Goal: Information Seeking & Learning: Learn about a topic

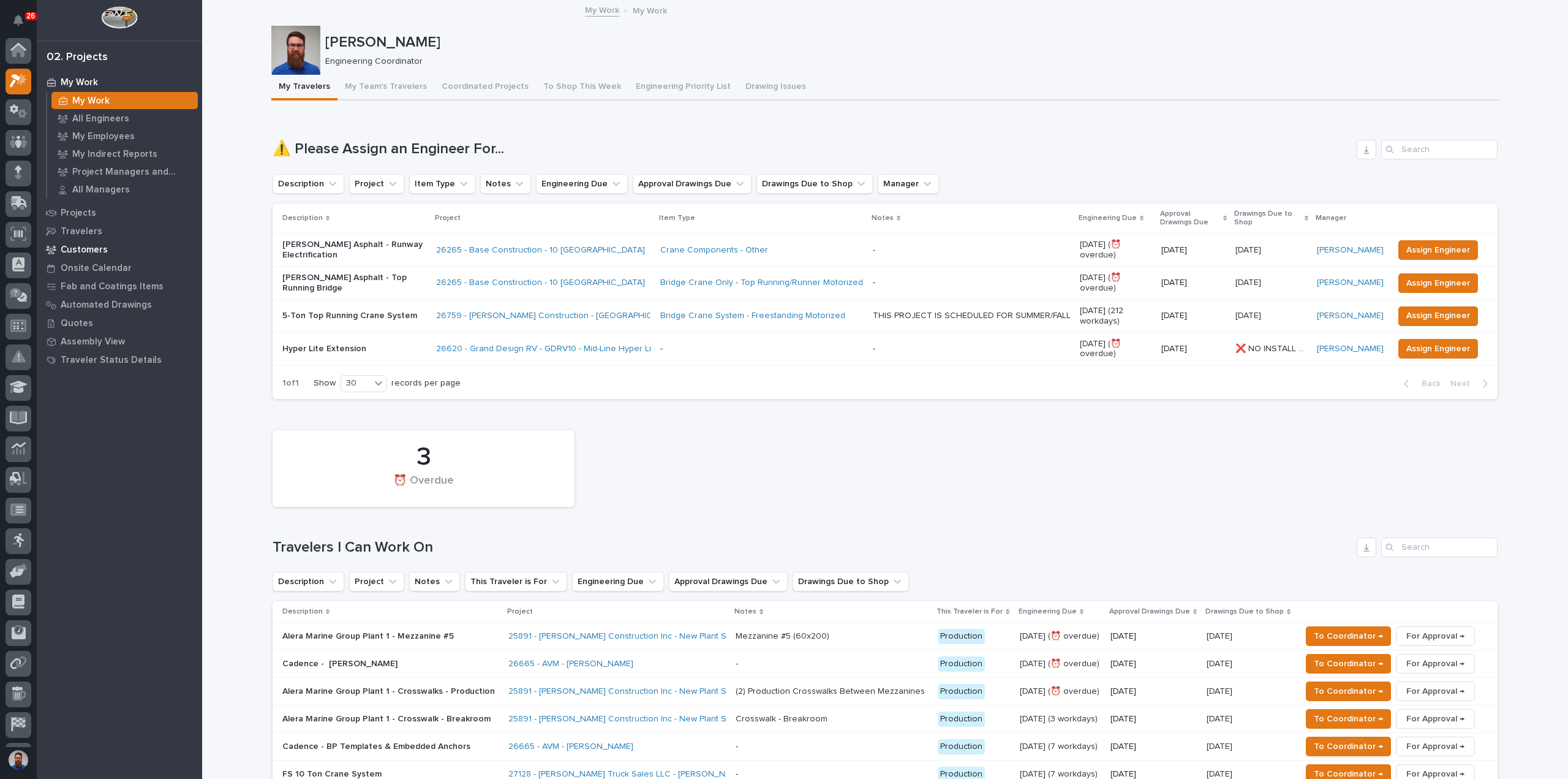
scroll to position [31, 0]
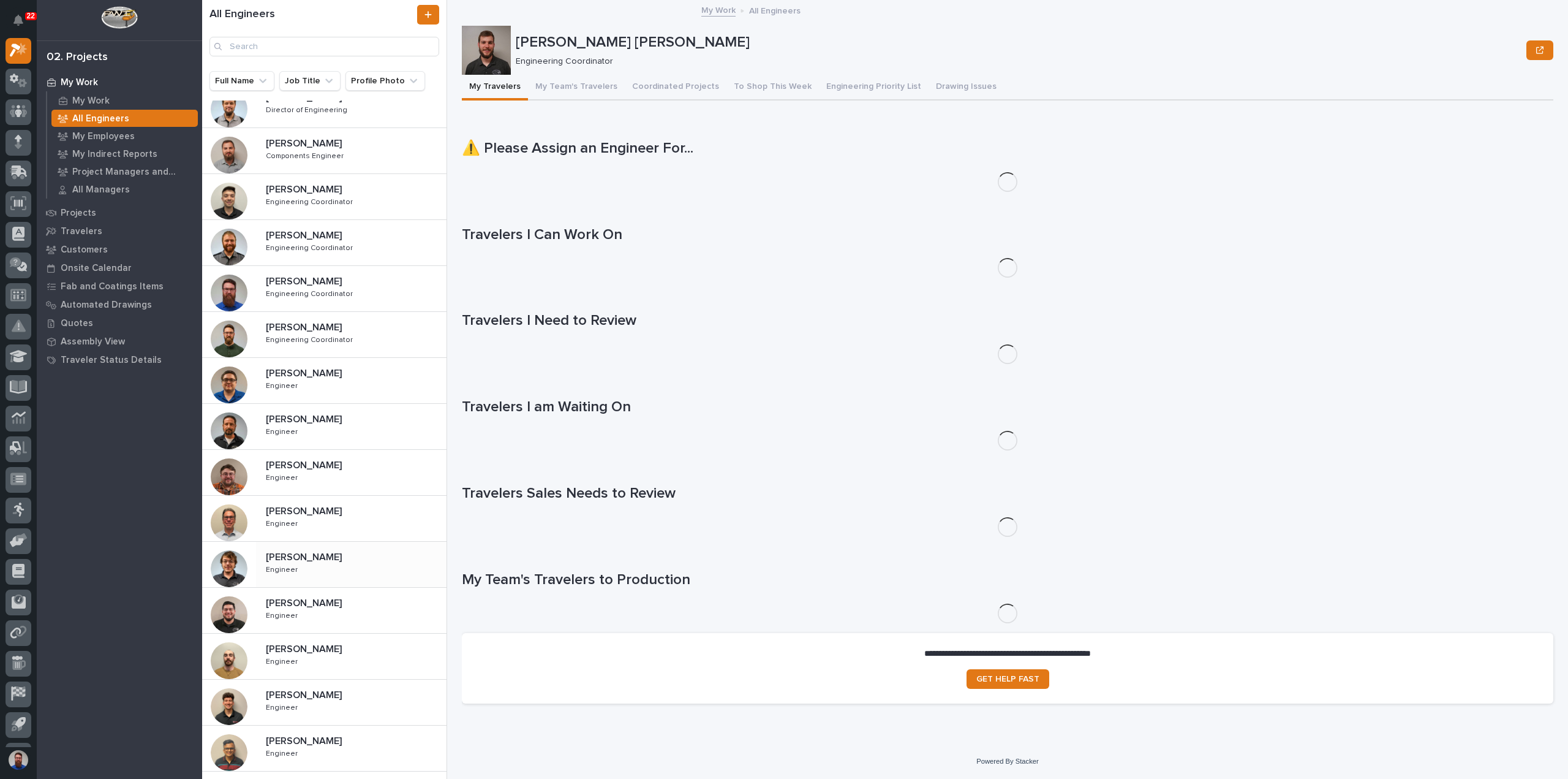
scroll to position [277, 0]
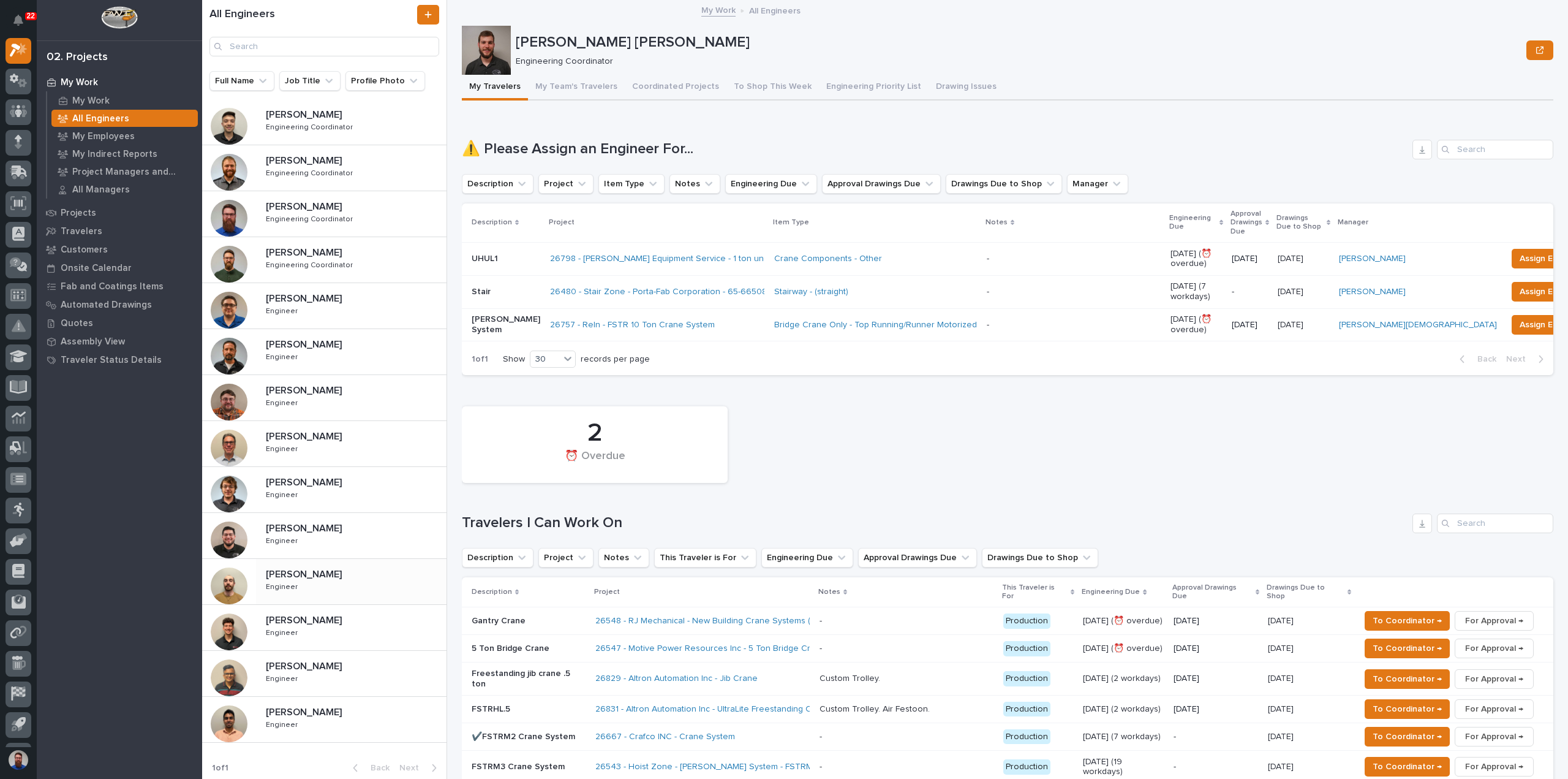
click at [335, 583] on div "[PERSON_NAME] [PERSON_NAME] Engineer Engineer" at bounding box center [351, 581] width 190 height 35
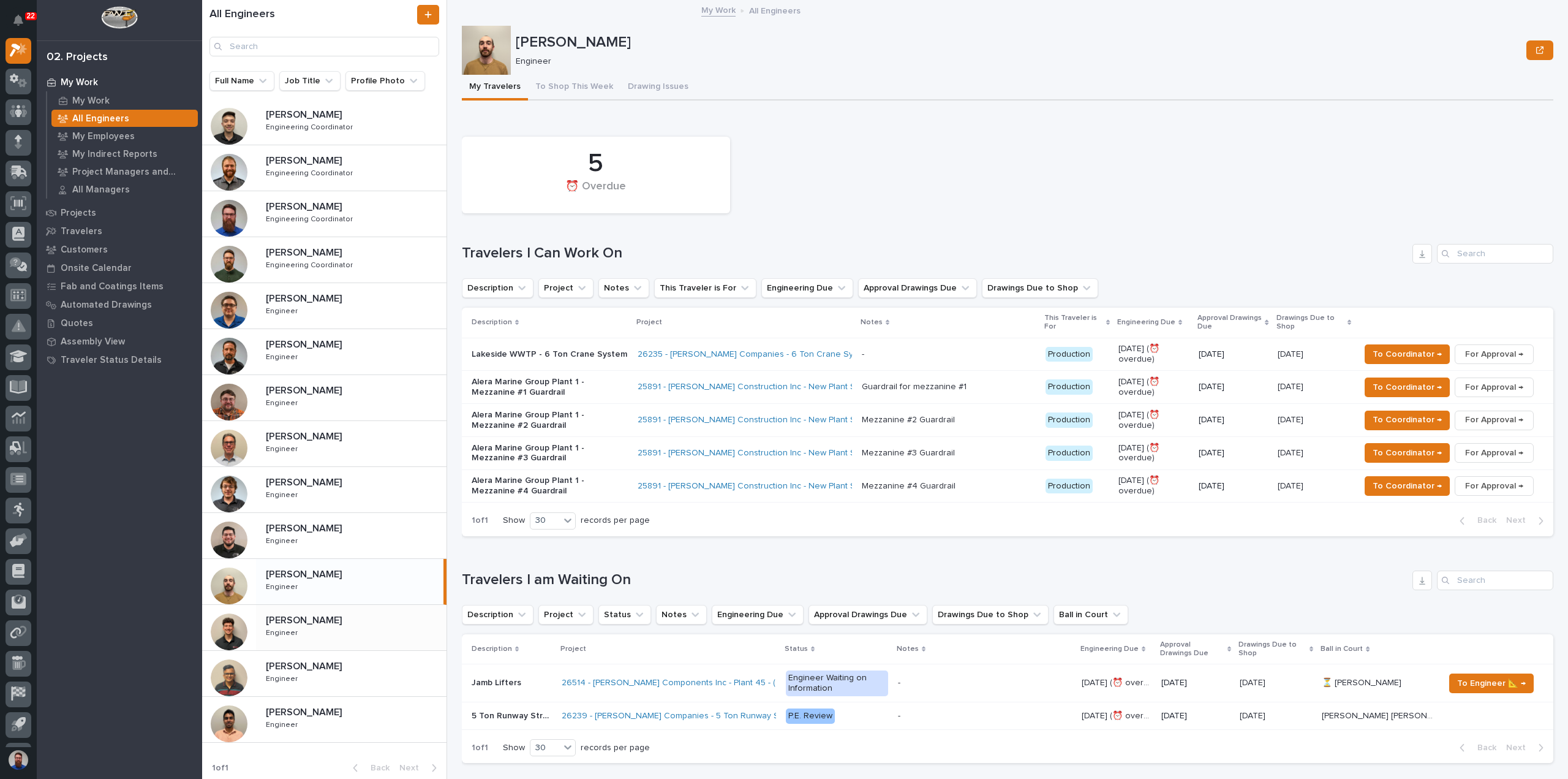
click at [322, 636] on div "[PERSON_NAME] [PERSON_NAME] Engineer Engineer" at bounding box center [351, 627] width 190 height 35
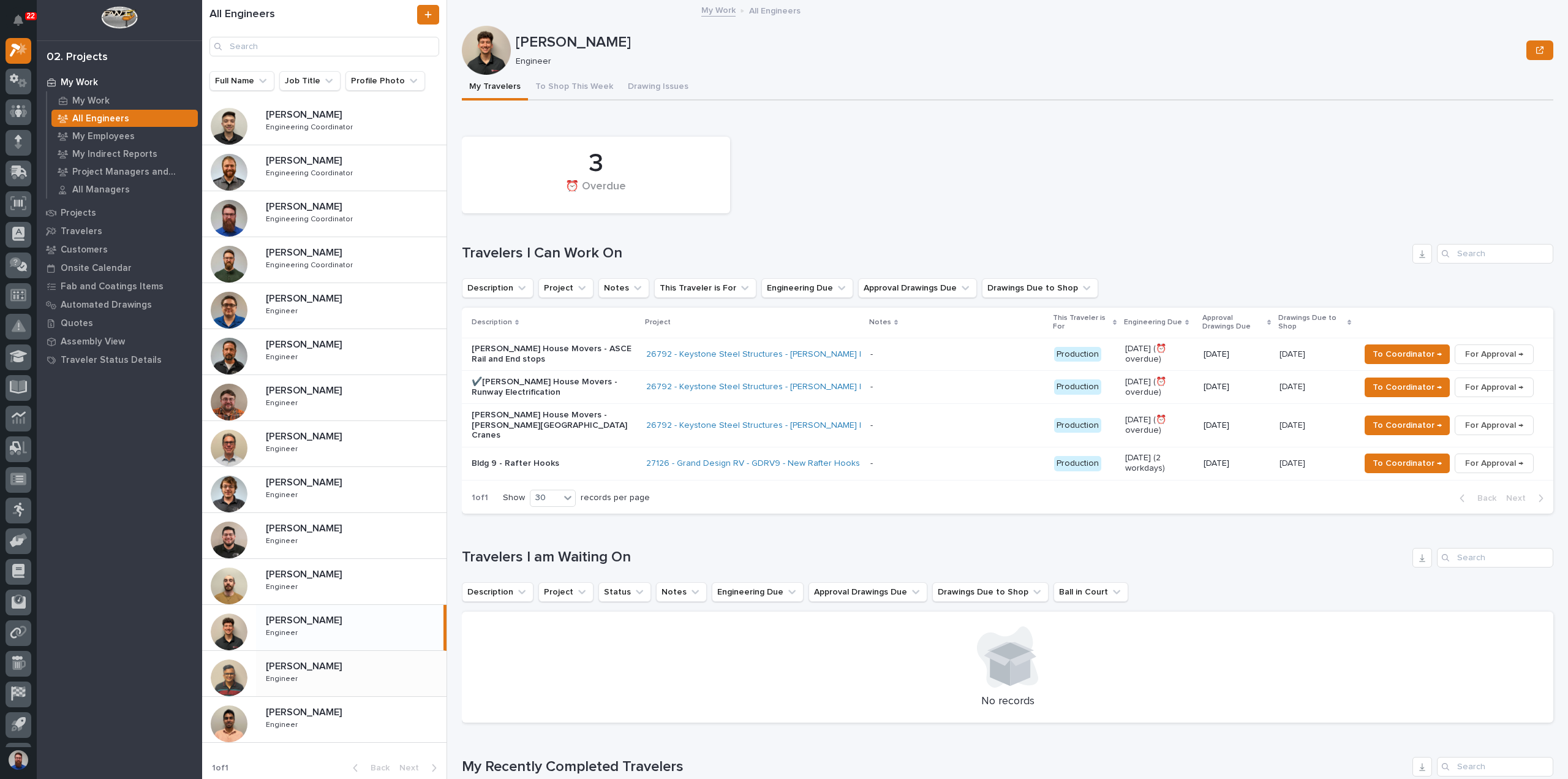
click at [336, 666] on p at bounding box center [353, 667] width 176 height 12
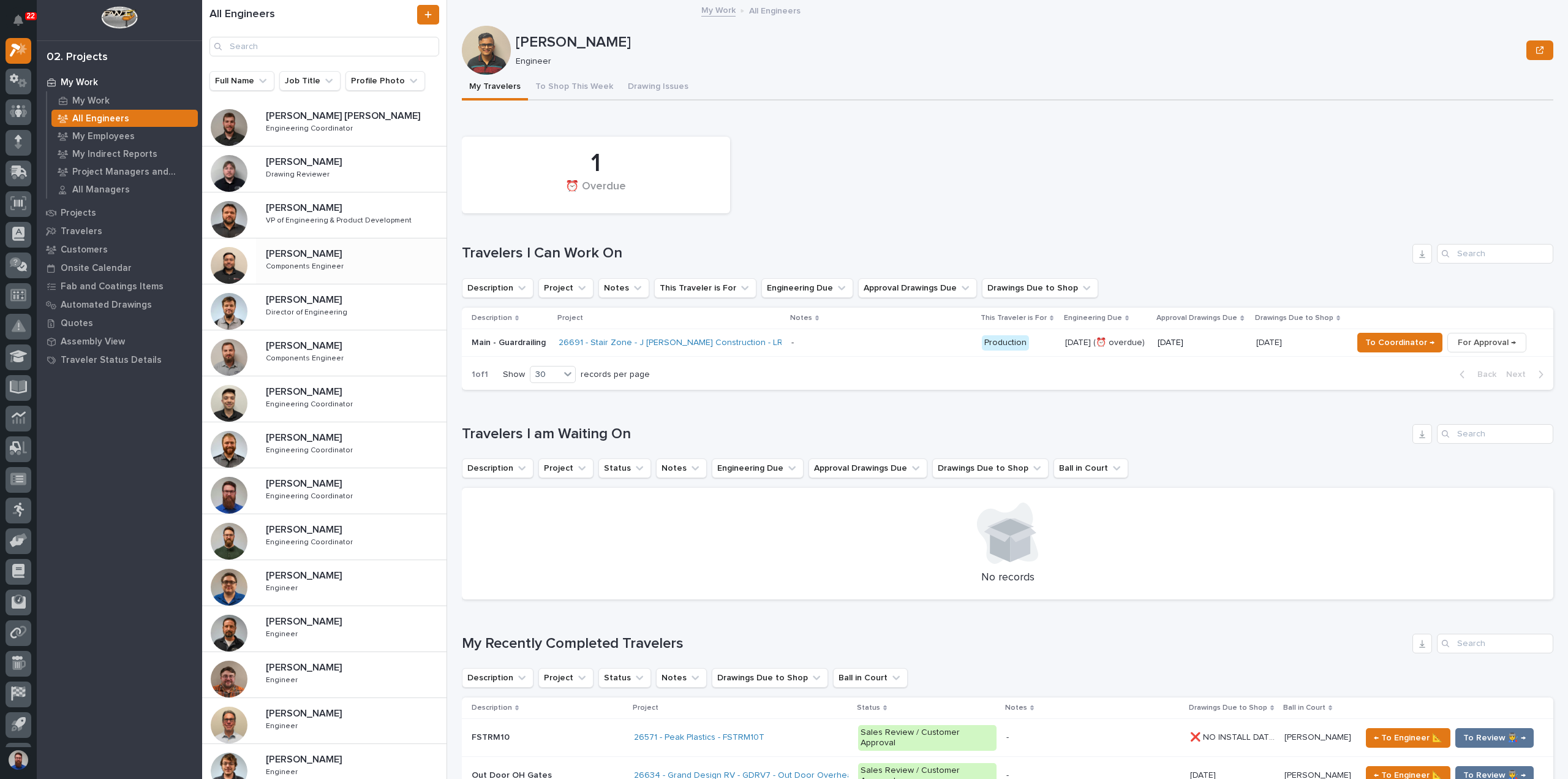
click at [346, 259] on p at bounding box center [353, 254] width 176 height 12
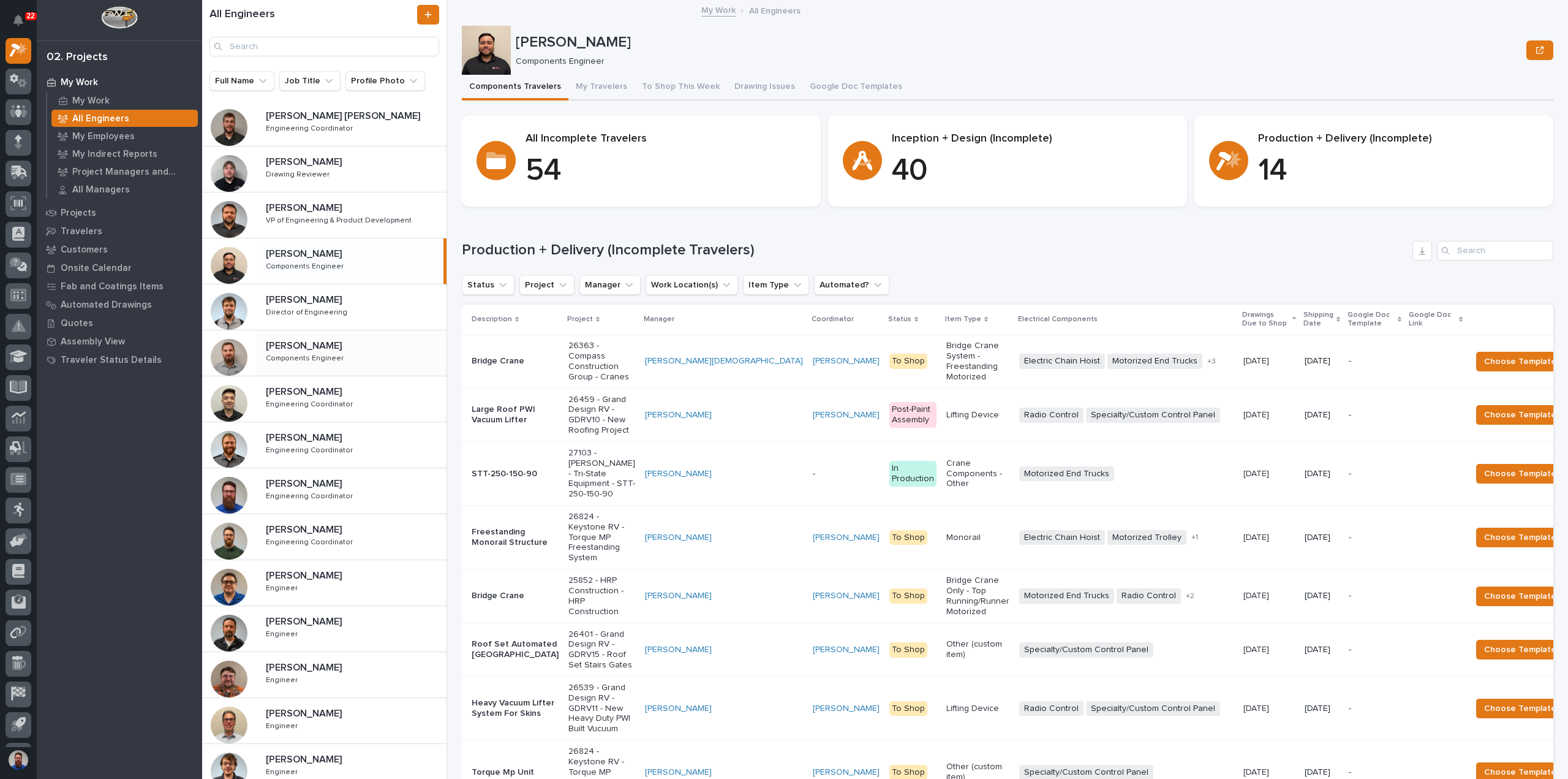
click at [344, 354] on div "[PERSON_NAME] [PERSON_NAME] Components Engineer Components Engineer" at bounding box center [351, 353] width 190 height 35
click at [340, 267] on p "Components Engineer" at bounding box center [306, 265] width 81 height 11
click at [355, 362] on div "[PERSON_NAME] [PERSON_NAME] Components Engineer Components Engineer" at bounding box center [351, 353] width 190 height 35
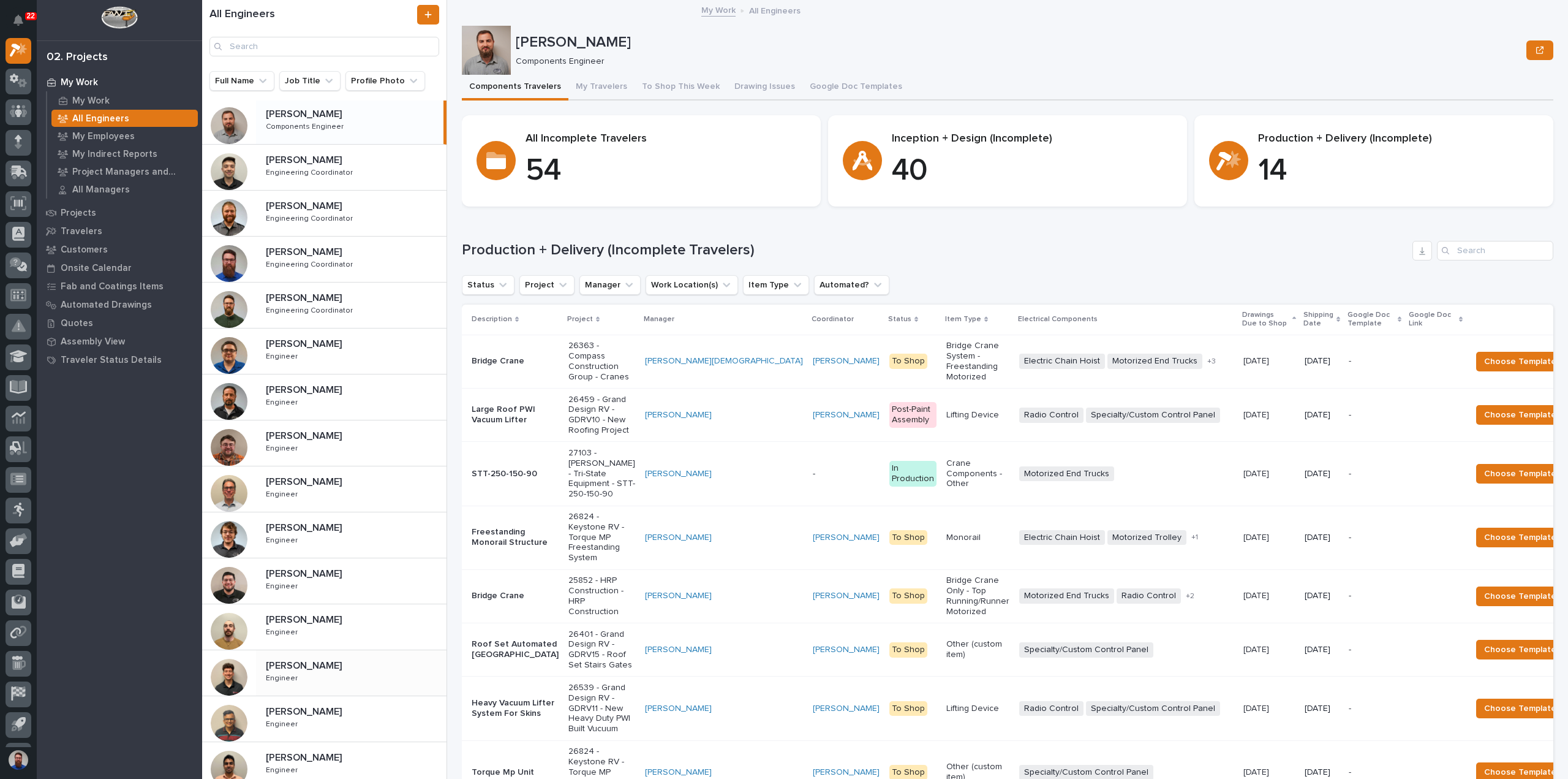
scroll to position [277, 0]
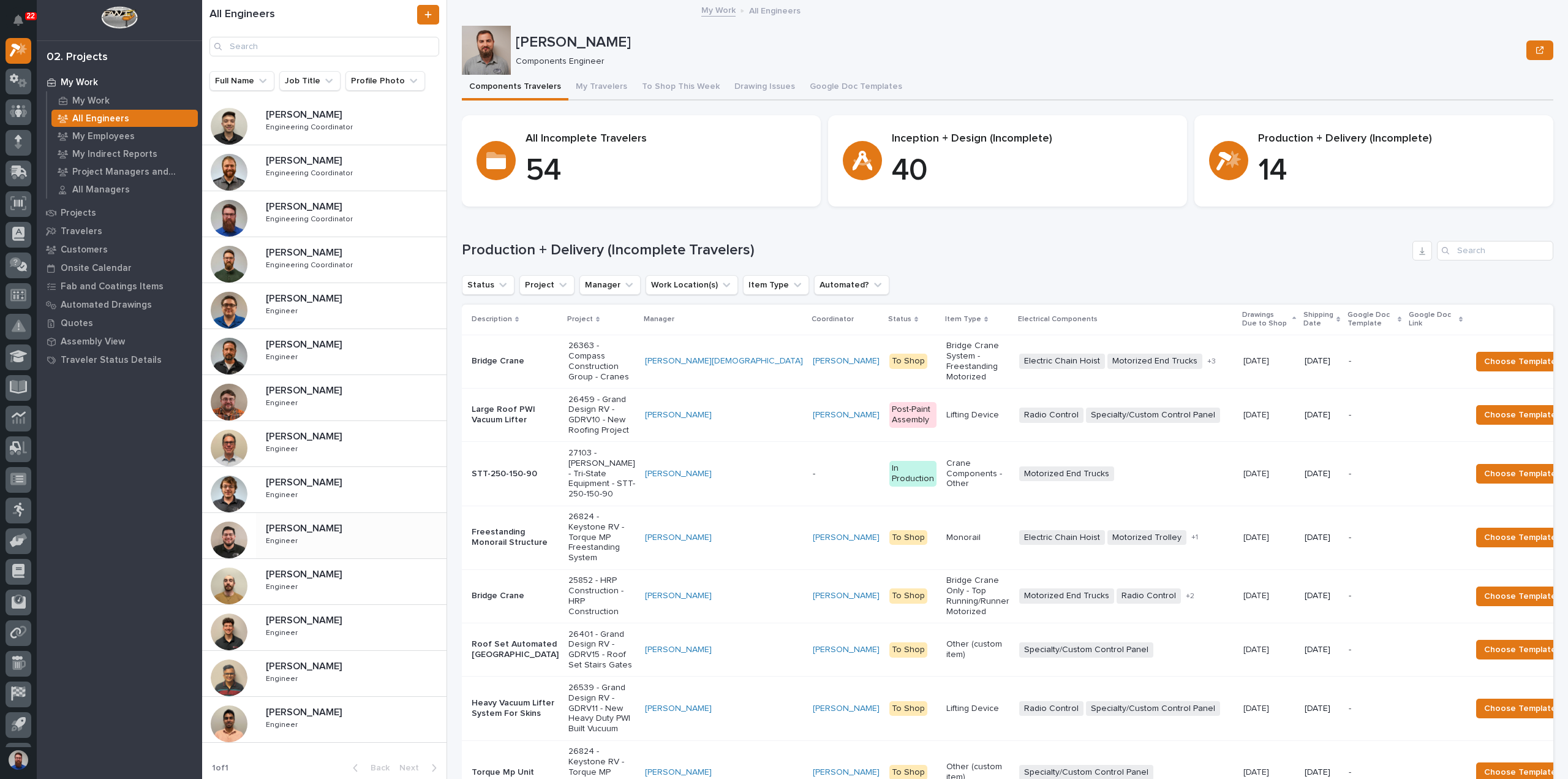
click at [341, 530] on p at bounding box center [353, 528] width 176 height 12
click at [334, 442] on div "[PERSON_NAME] [PERSON_NAME] Engineer Engineer" at bounding box center [351, 443] width 190 height 35
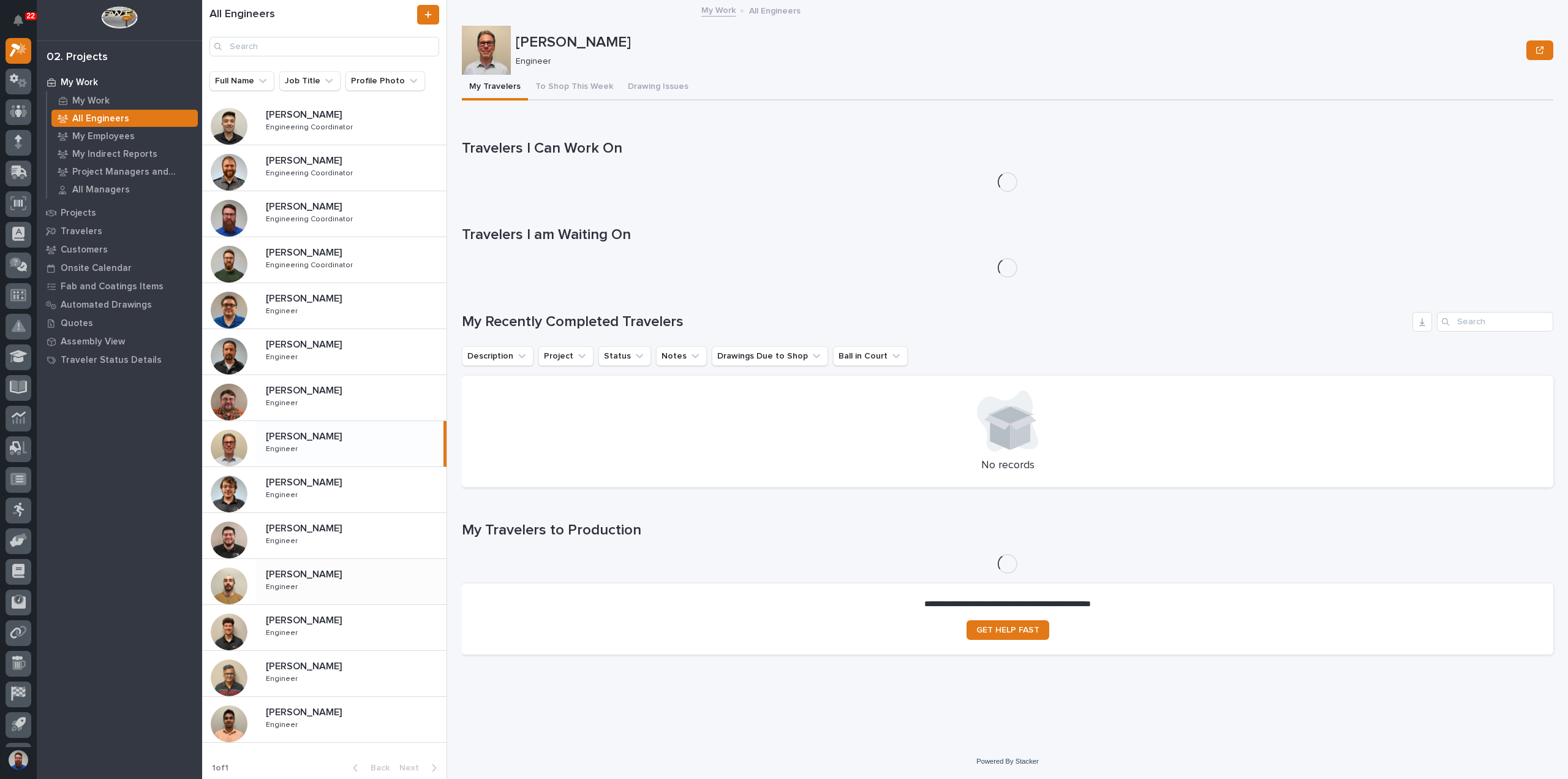
click at [340, 582] on div "[PERSON_NAME] [PERSON_NAME] Engineer Engineer" at bounding box center [351, 581] width 190 height 35
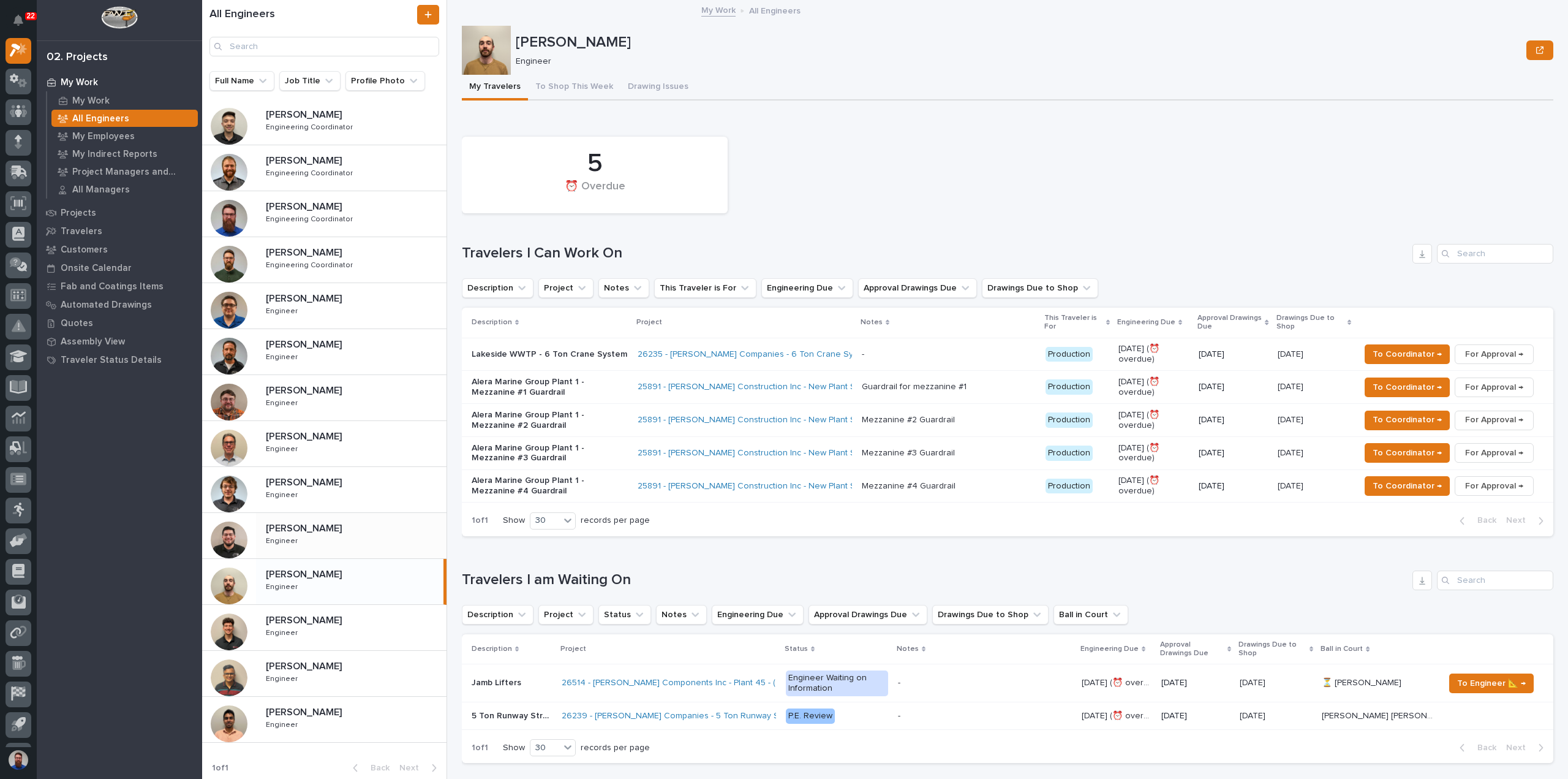
click at [340, 544] on div "[PERSON_NAME] [PERSON_NAME] Engineer Engineer" at bounding box center [351, 534] width 190 height 35
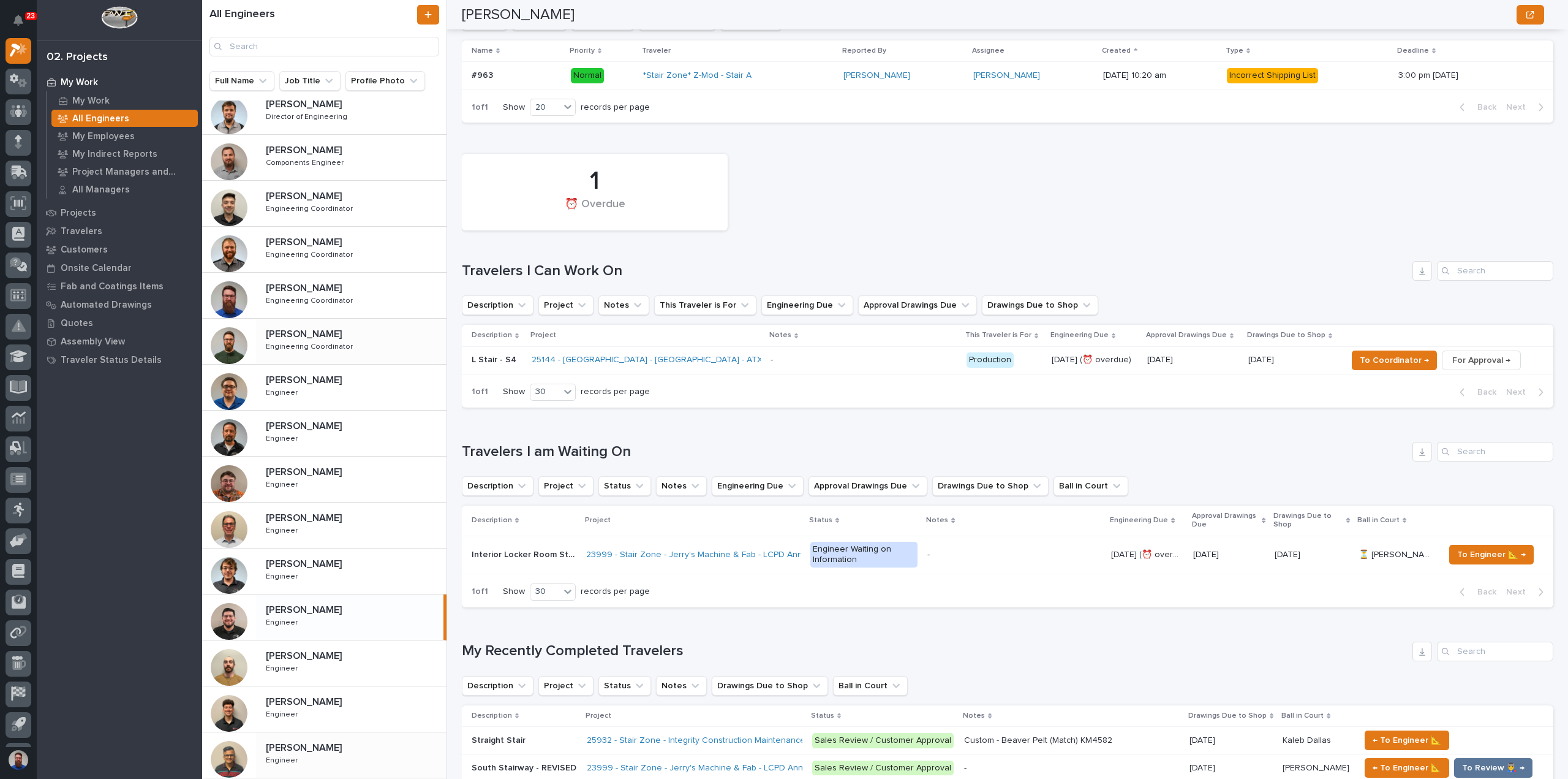
scroll to position [277, 0]
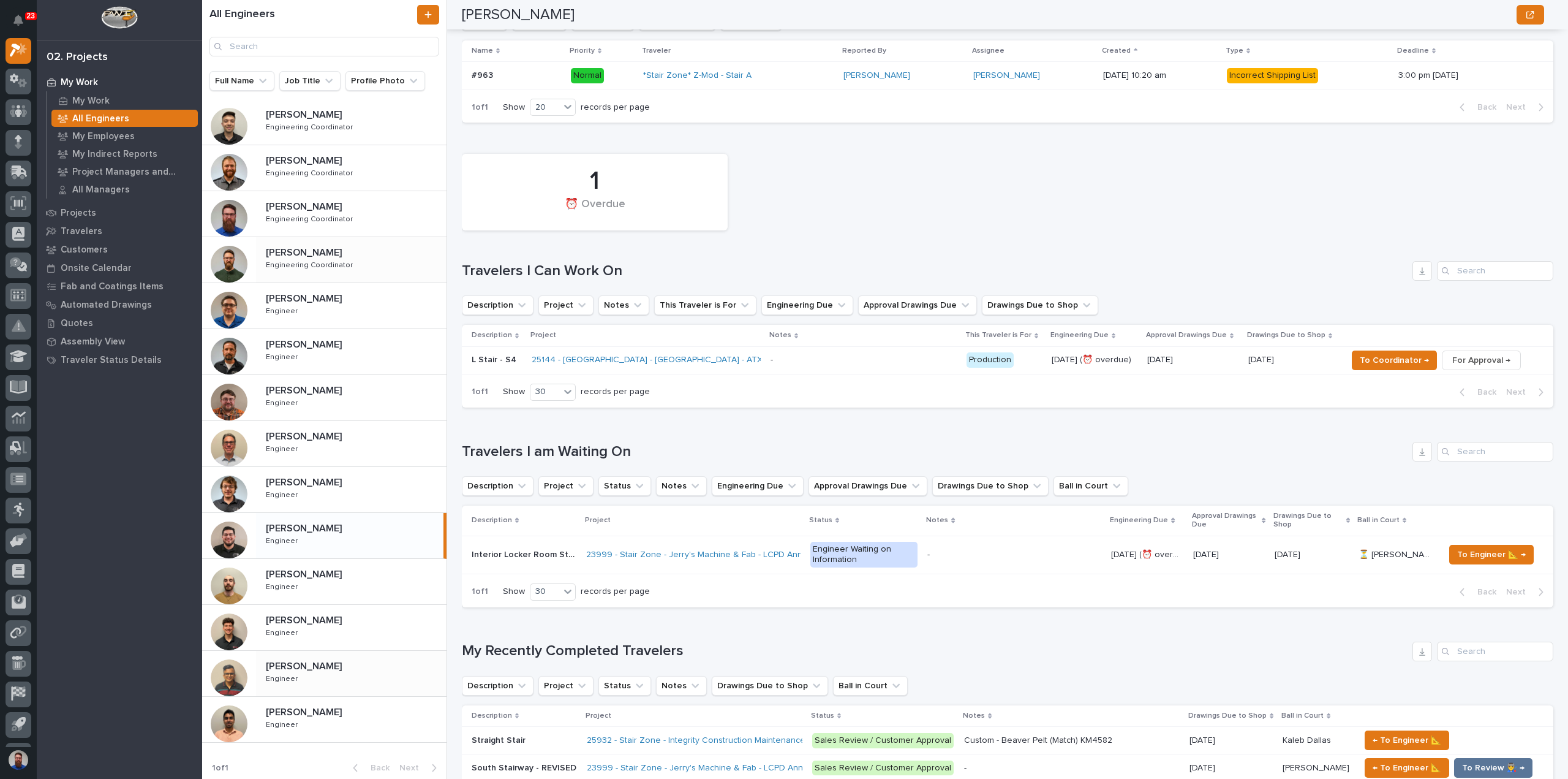
click at [333, 667] on p at bounding box center [353, 667] width 176 height 12
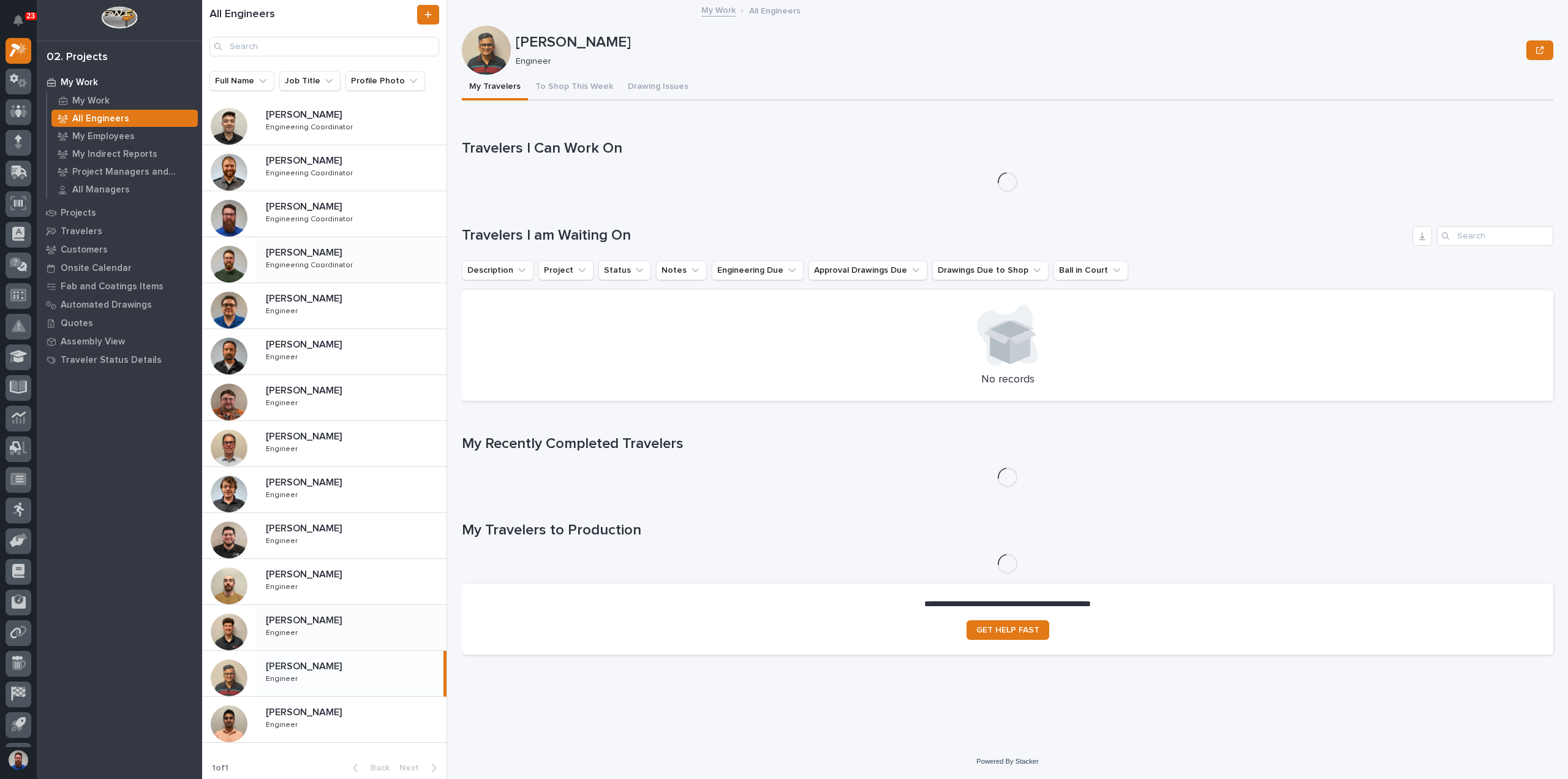
click at [324, 624] on div "[PERSON_NAME] [PERSON_NAME] Engineer Engineer" at bounding box center [351, 627] width 190 height 35
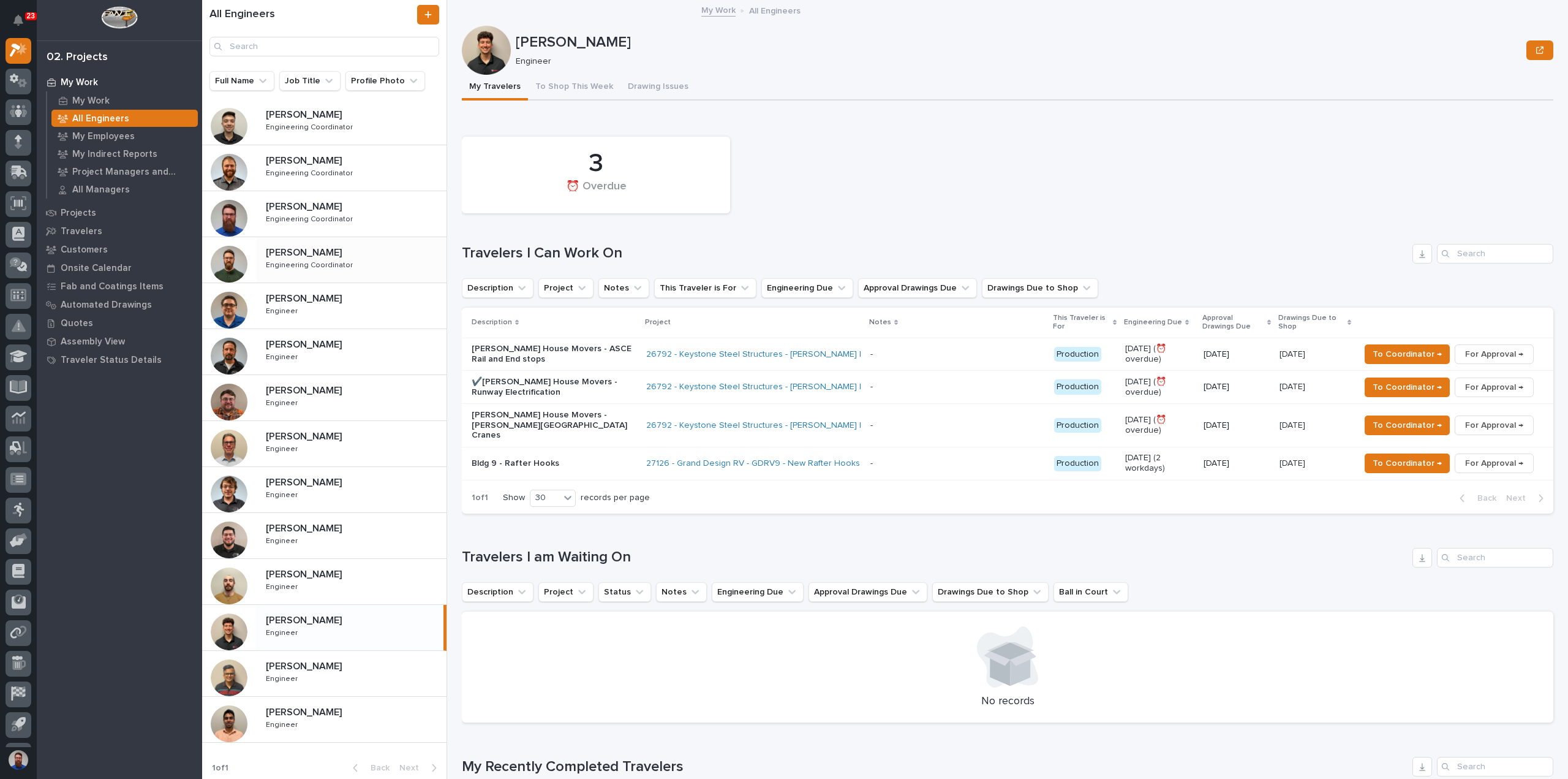
click at [586, 389] on p "✔️[PERSON_NAME] House Movers - Runway Electrification" at bounding box center [554, 387] width 165 height 21
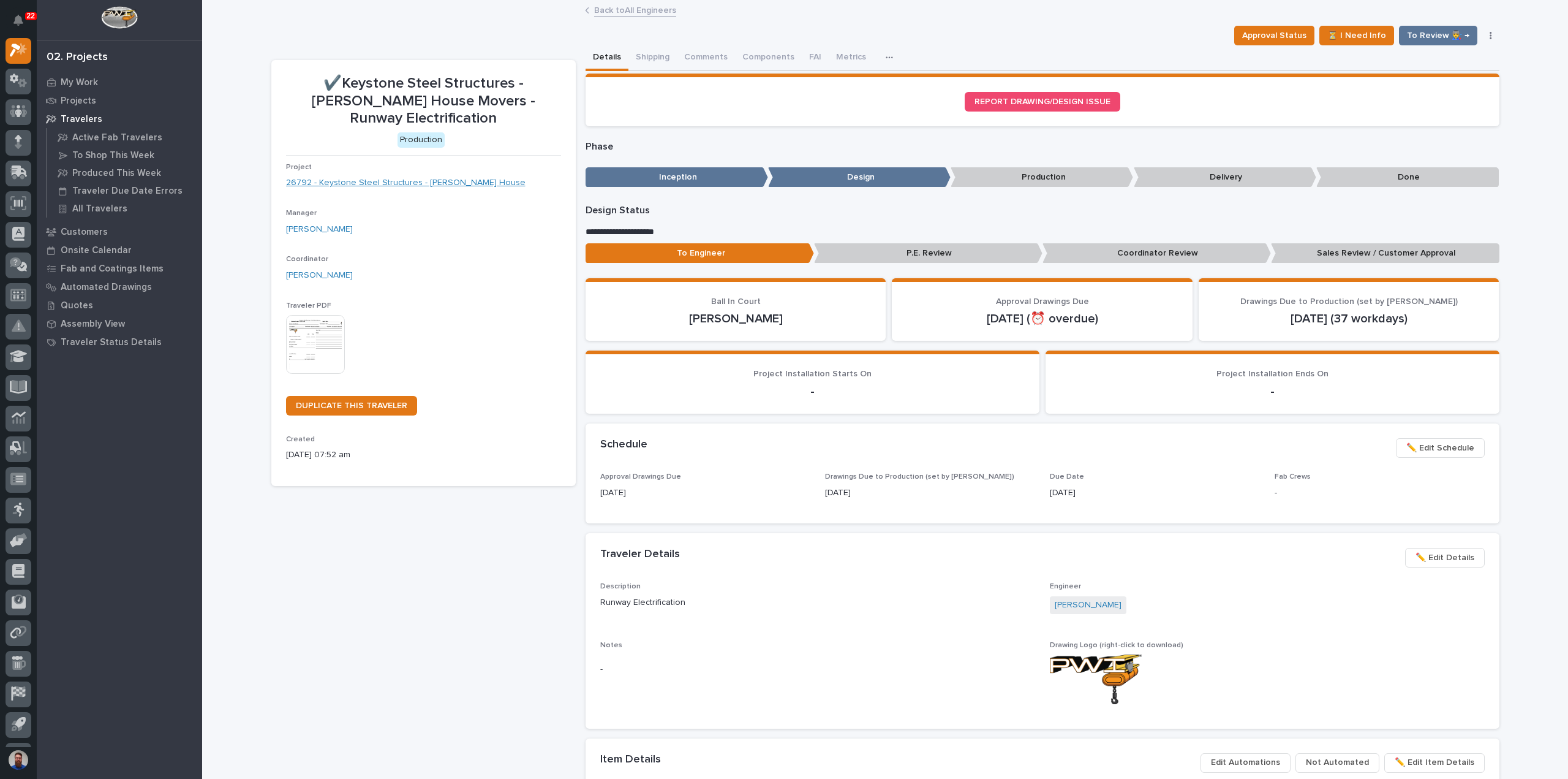
click at [354, 177] on link "26792 - Keystone Steel Structures - [PERSON_NAME] House" at bounding box center [405, 183] width 239 height 13
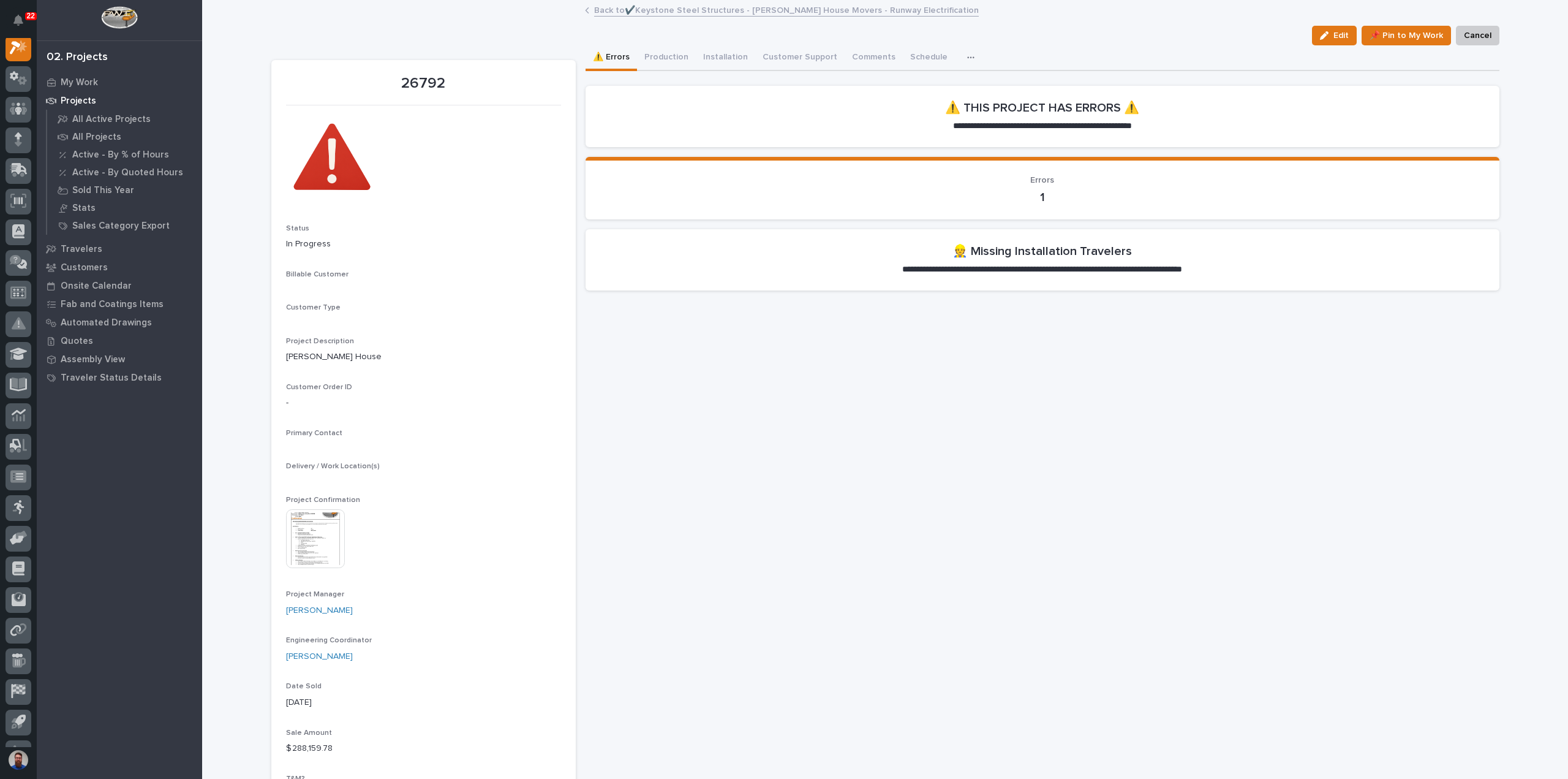
scroll to position [31, 0]
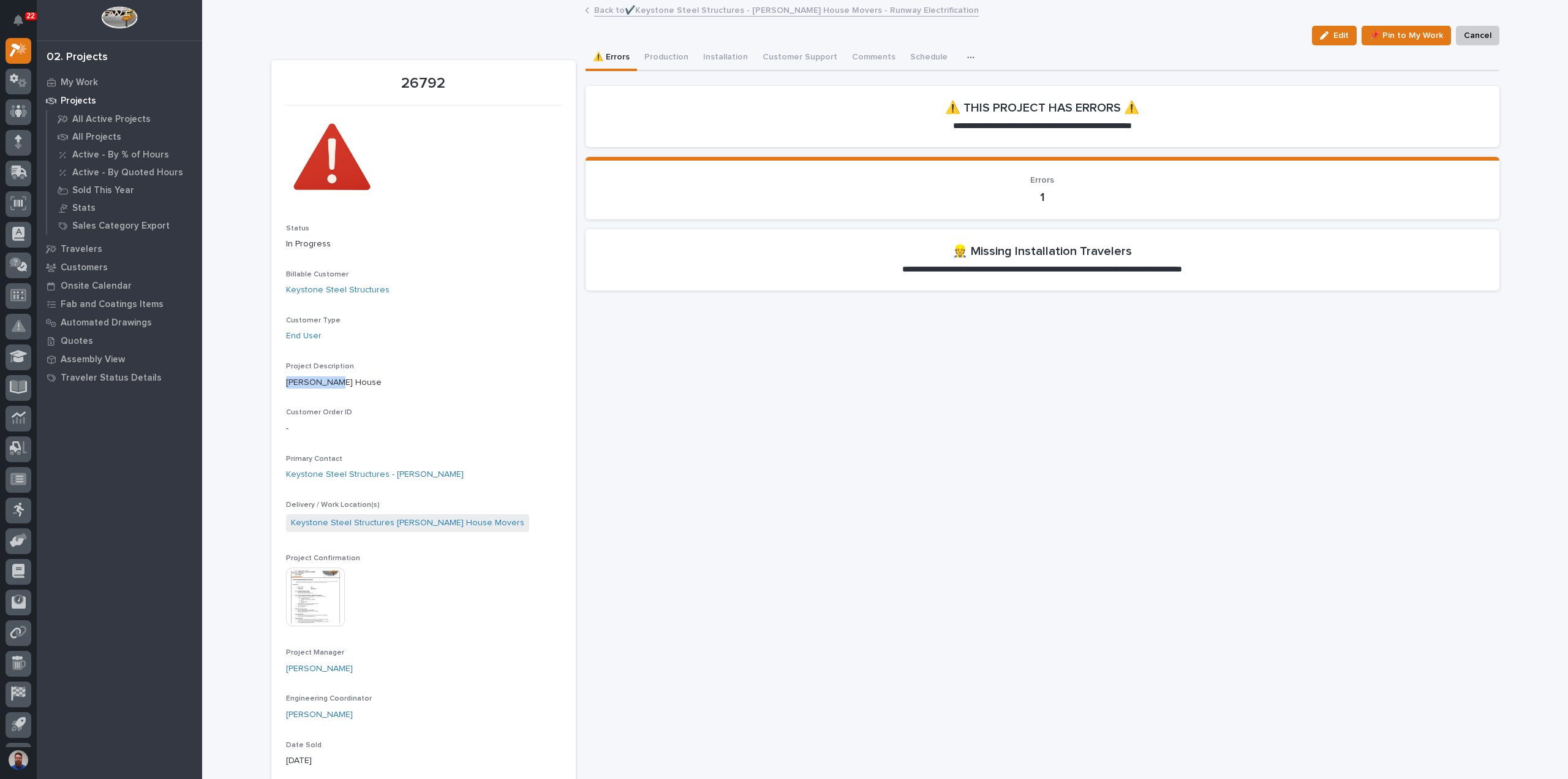
drag, startPoint x: 331, startPoint y: 382, endPoint x: 280, endPoint y: 383, distance: 51.0
click at [294, 383] on p "[PERSON_NAME] House" at bounding box center [423, 382] width 275 height 13
click at [329, 382] on p "[PERSON_NAME] House" at bounding box center [423, 382] width 275 height 13
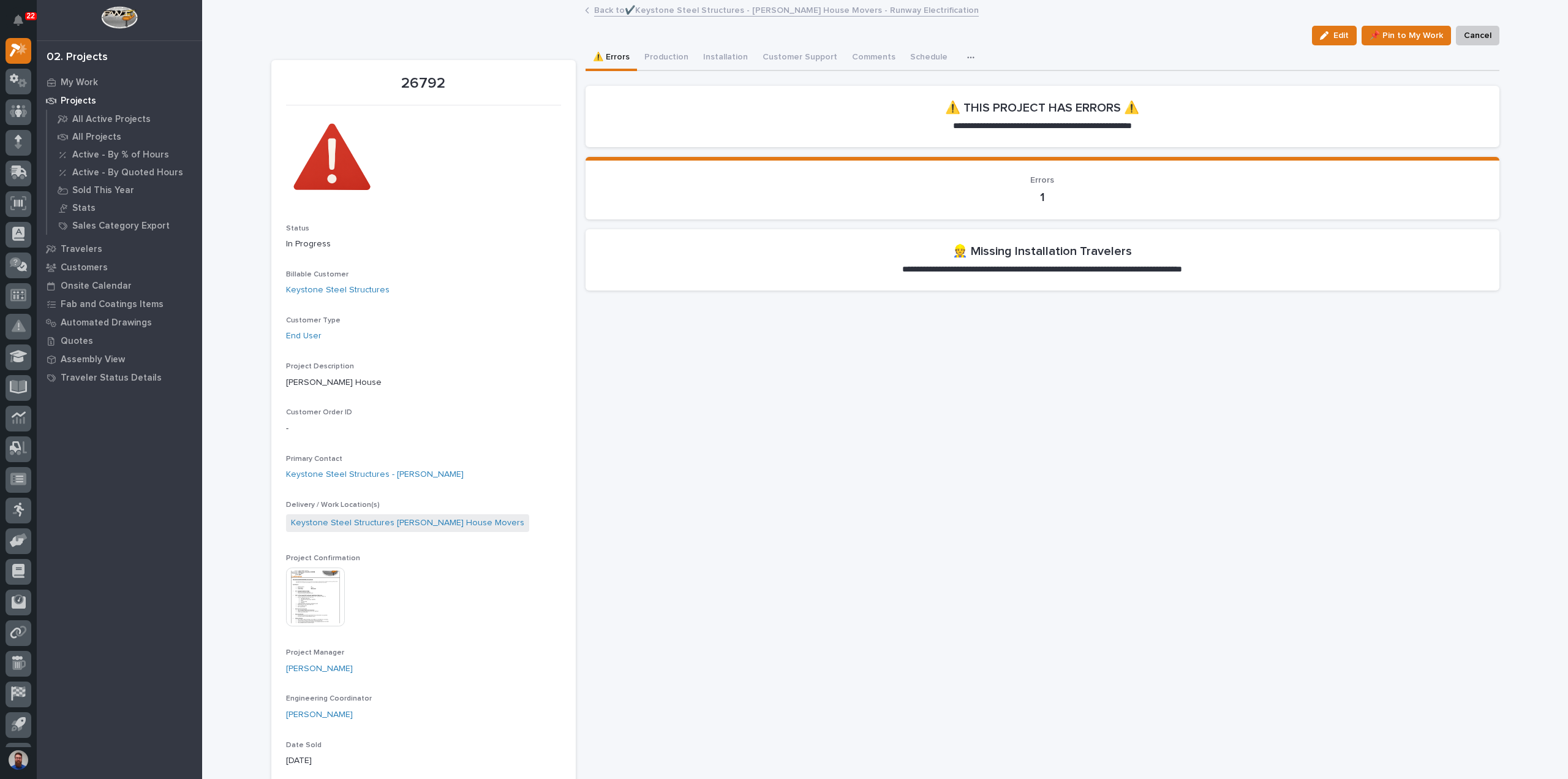
click at [323, 594] on img at bounding box center [315, 596] width 59 height 59
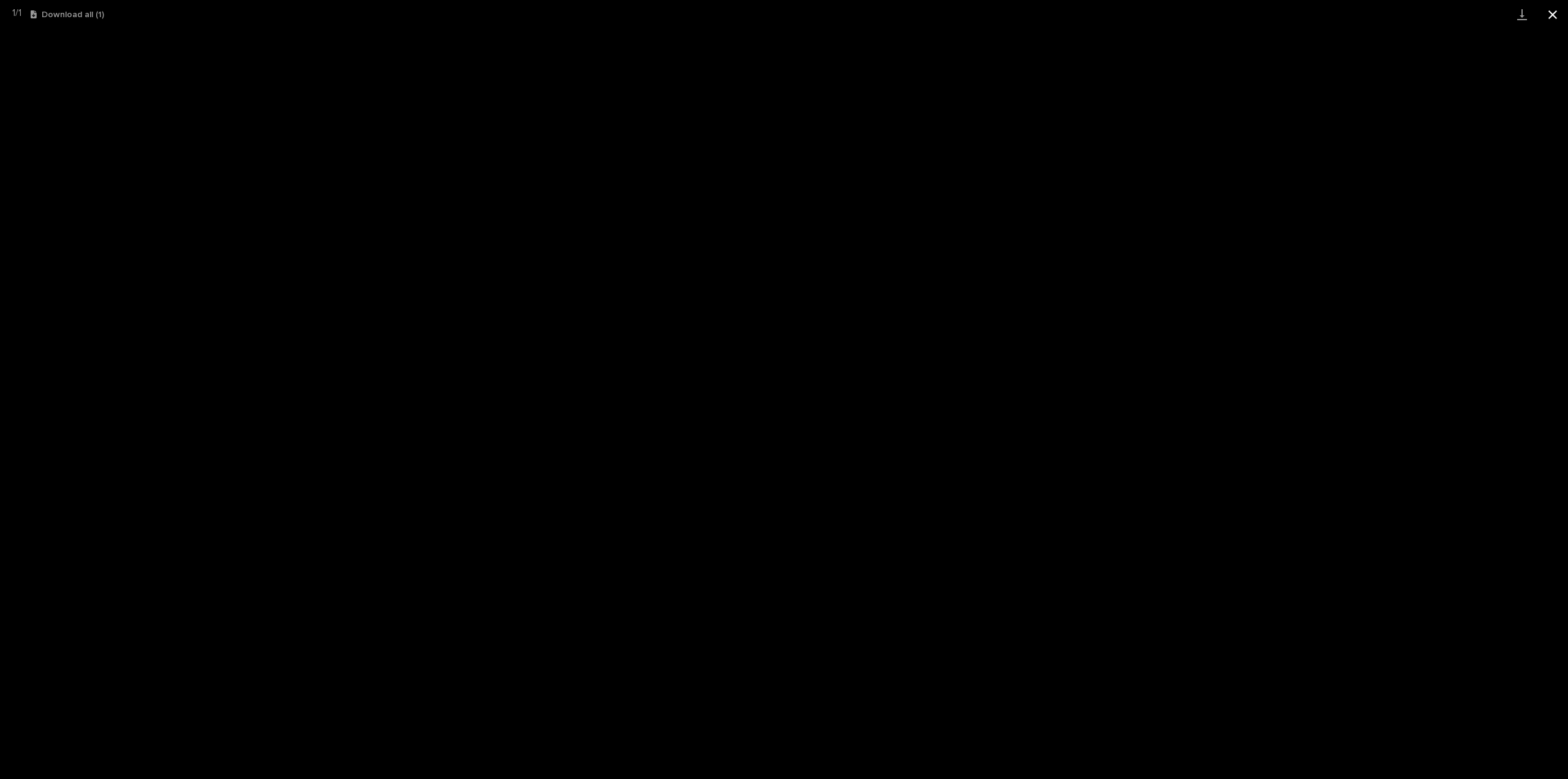
click at [1557, 19] on button "Close gallery" at bounding box center [1553, 15] width 31 height 29
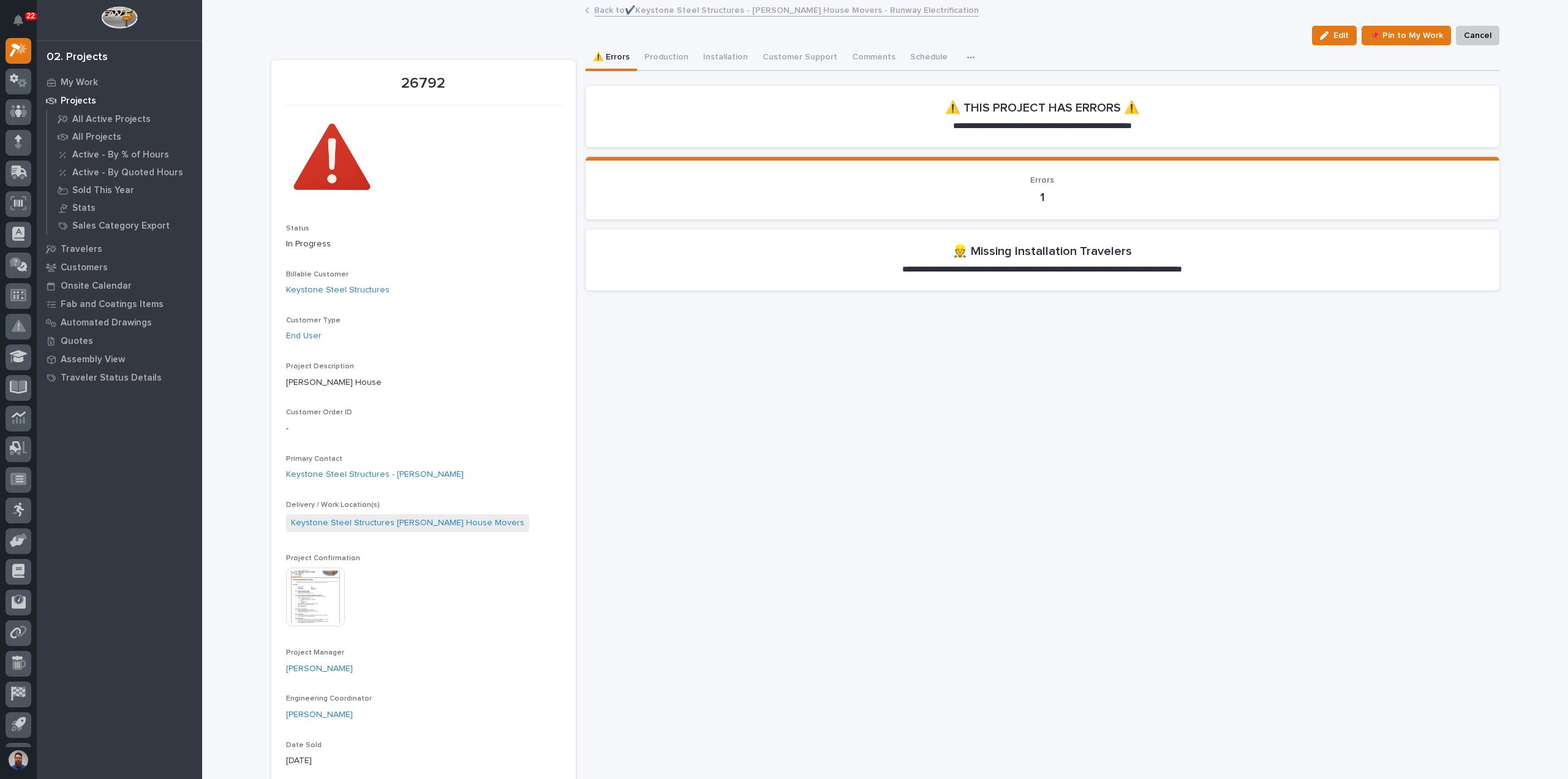
click at [318, 601] on img at bounding box center [315, 596] width 59 height 59
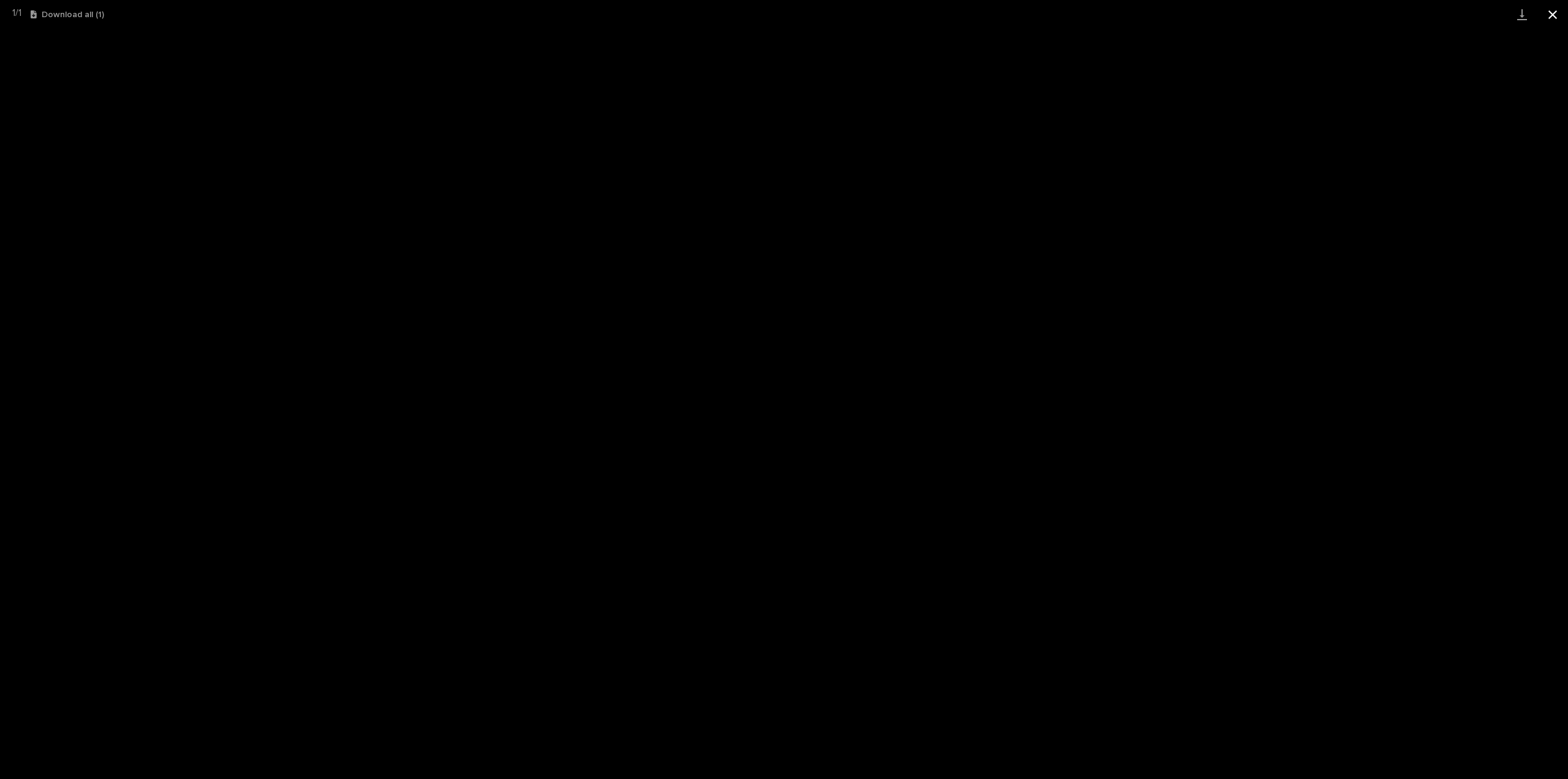
click at [1553, 15] on button "Close gallery" at bounding box center [1553, 15] width 31 height 29
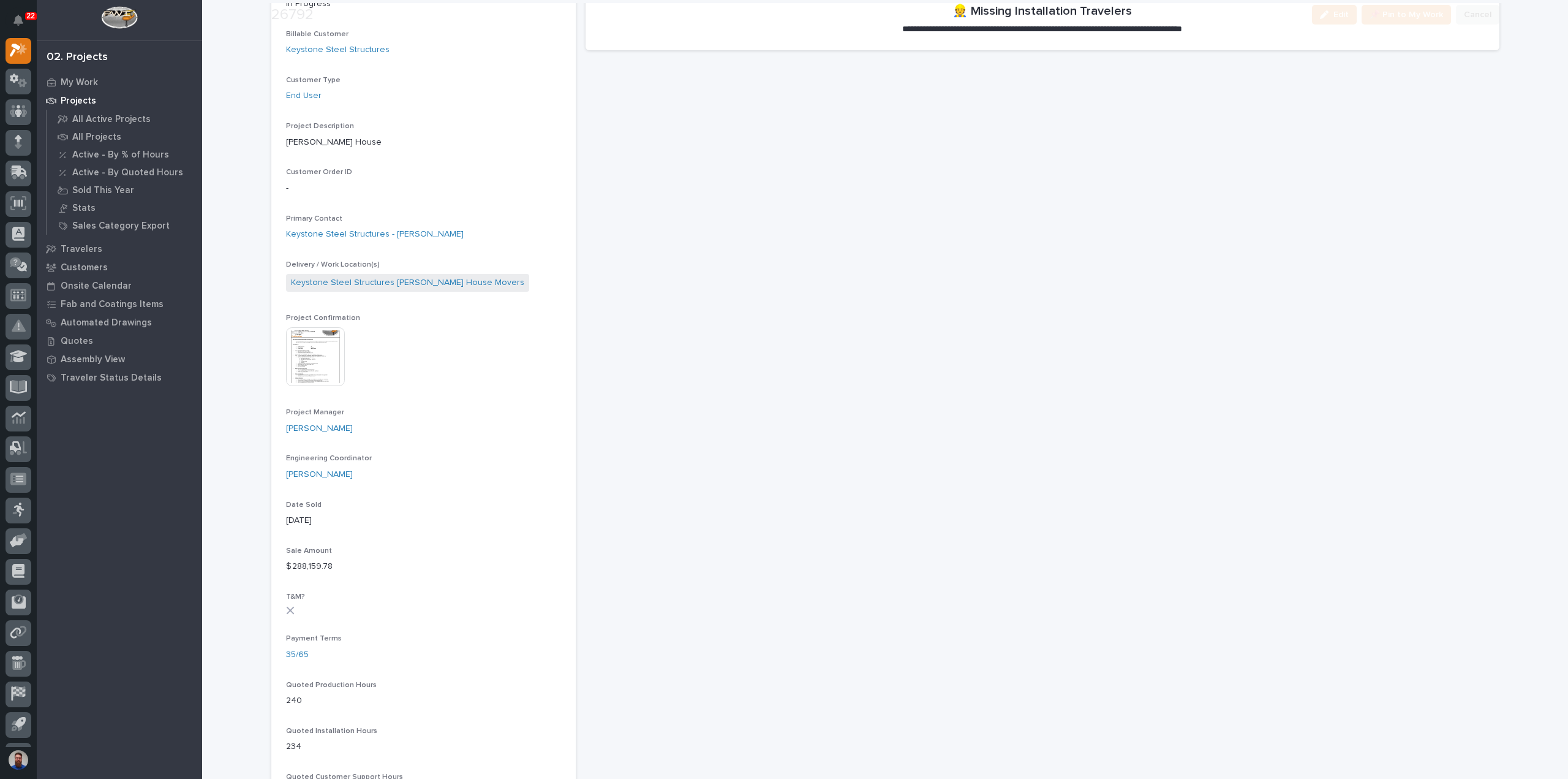
scroll to position [408, 0]
